Goal: Task Accomplishment & Management: Complete application form

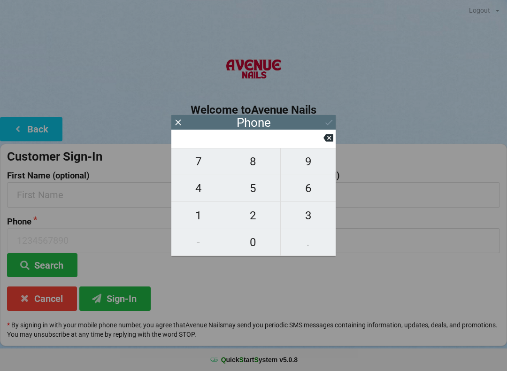
click at [212, 185] on span "4" at bounding box center [198, 188] width 54 height 20
type input "4"
click at [254, 231] on button "0" at bounding box center [253, 242] width 55 height 27
type input "40"
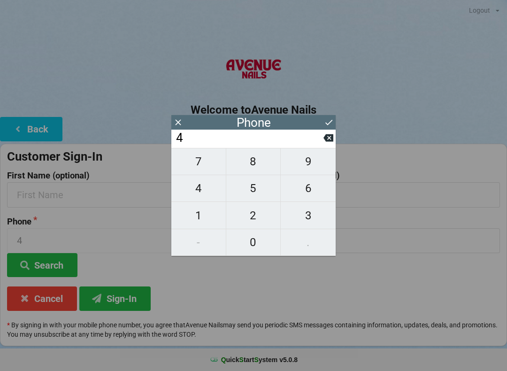
type input "40"
click at [250, 233] on span "0" at bounding box center [253, 242] width 54 height 20
type input "400"
click at [324, 127] on icon at bounding box center [329, 122] width 10 height 10
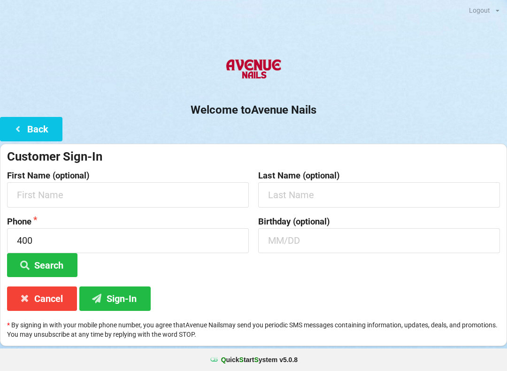
click at [323, 134] on div "Welcome to Avenue Nails Back Customer Sign-In First Name (optional) Last Name (…" at bounding box center [253, 198] width 507 height 295
click at [126, 295] on button "Sign-In" at bounding box center [114, 298] width 71 height 24
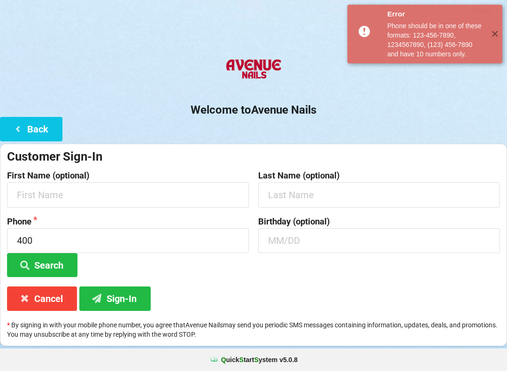
click at [48, 286] on button "Cancel" at bounding box center [42, 298] width 70 height 24
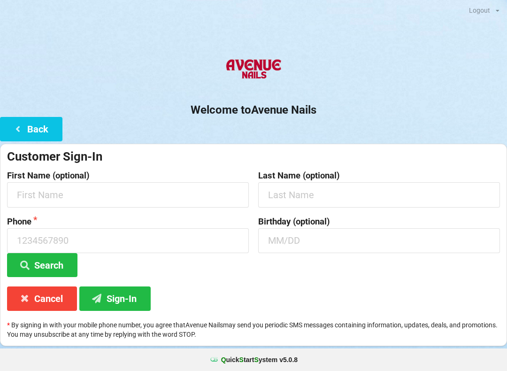
click at [53, 290] on button "Cancel" at bounding box center [42, 298] width 70 height 24
click at [54, 293] on button "Cancel" at bounding box center [42, 298] width 70 height 24
click at [45, 275] on button "Search" at bounding box center [42, 265] width 70 height 24
click at [51, 295] on button "Cancel" at bounding box center [42, 298] width 70 height 24
click at [53, 290] on button "Cancel" at bounding box center [42, 298] width 70 height 24
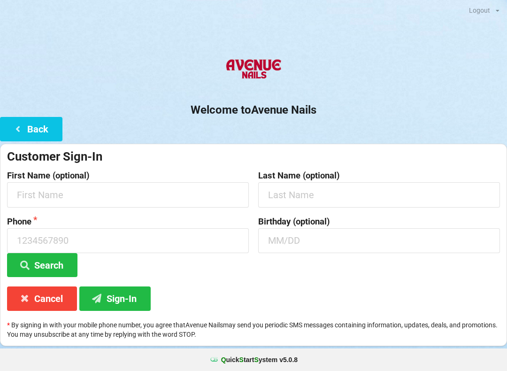
click at [46, 126] on button "Back" at bounding box center [31, 129] width 62 height 24
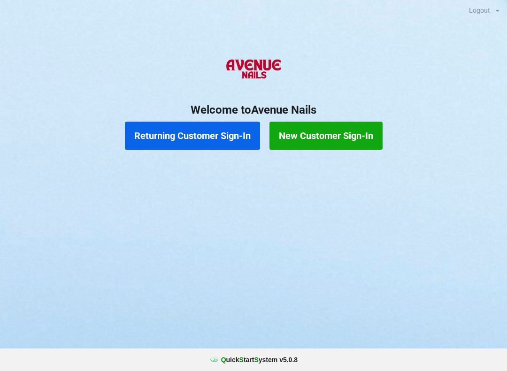
click at [350, 129] on button "New Customer Sign-In" at bounding box center [325, 136] width 113 height 28
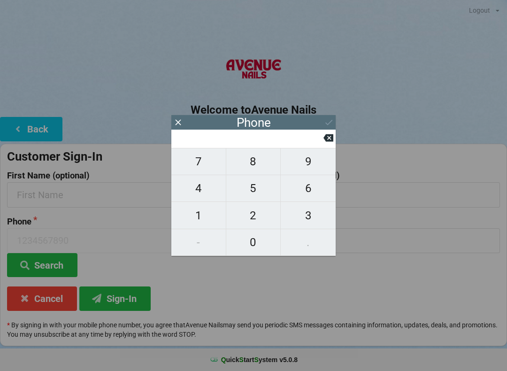
click at [31, 292] on button "Cancel" at bounding box center [42, 298] width 70 height 24
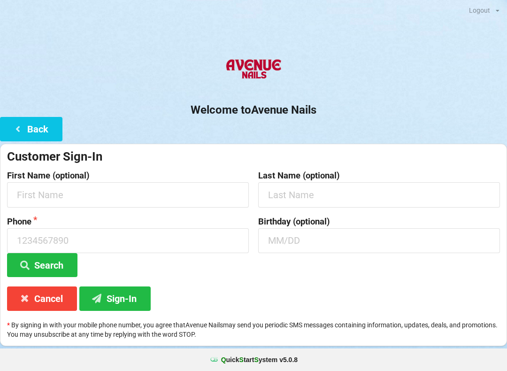
click at [47, 128] on button "Back" at bounding box center [31, 129] width 62 height 24
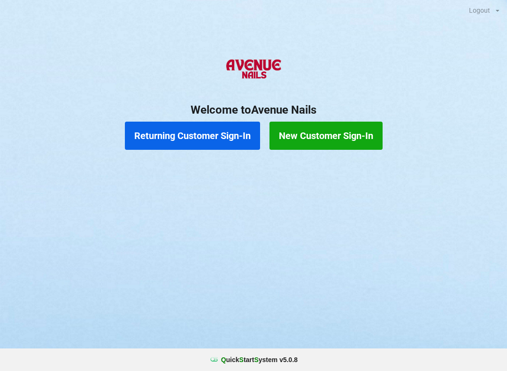
click at [211, 135] on button "Returning Customer Sign-In" at bounding box center [192, 136] width 135 height 28
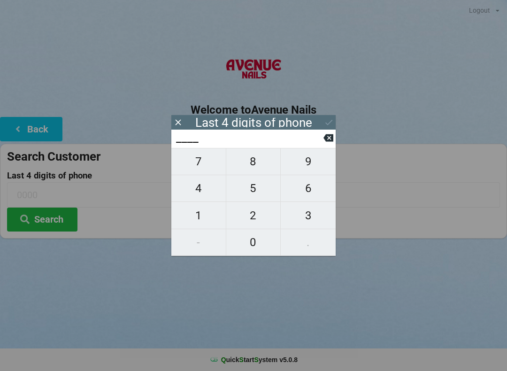
click at [210, 169] on span "7" at bounding box center [198, 162] width 54 height 20
type input "7___"
click at [252, 243] on span "0" at bounding box center [253, 242] width 54 height 20
type input "70__"
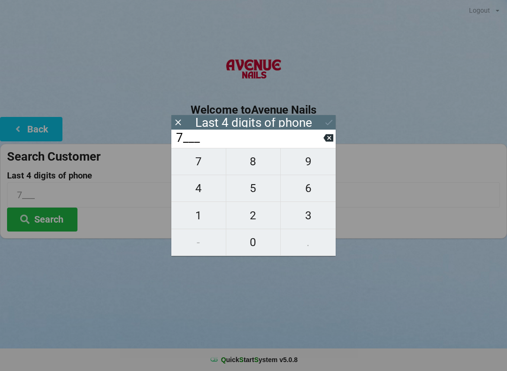
type input "70__"
click at [251, 240] on span "0" at bounding box center [253, 242] width 54 height 20
type input "700_"
click at [200, 190] on span "4" at bounding box center [198, 188] width 54 height 20
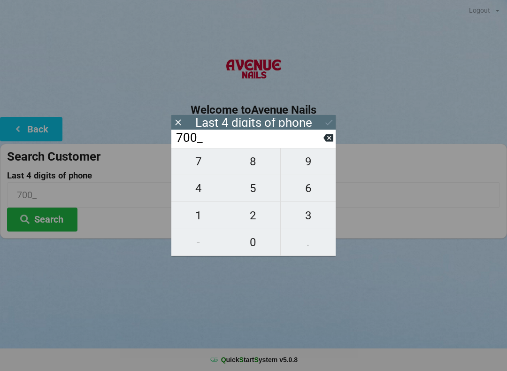
type input "7004"
click at [332, 119] on icon at bounding box center [329, 122] width 10 height 10
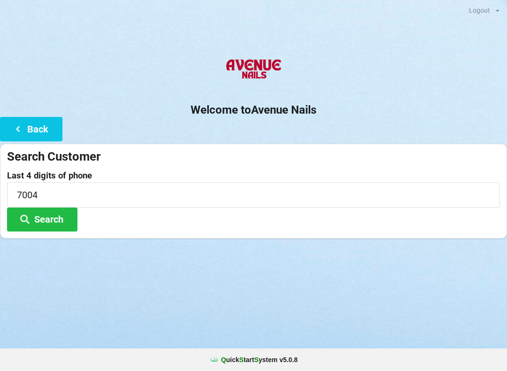
click at [74, 210] on button "Search" at bounding box center [42, 219] width 70 height 24
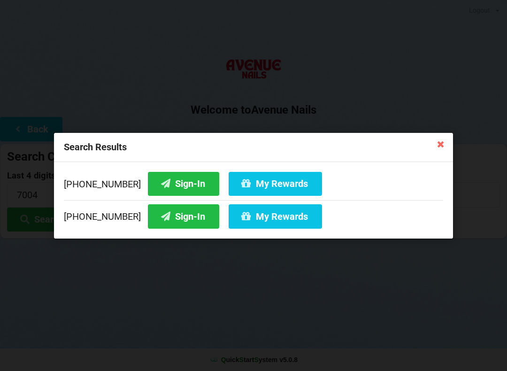
click at [160, 215] on button "Sign-In" at bounding box center [183, 216] width 71 height 24
